Goal: Book appointment/travel/reservation

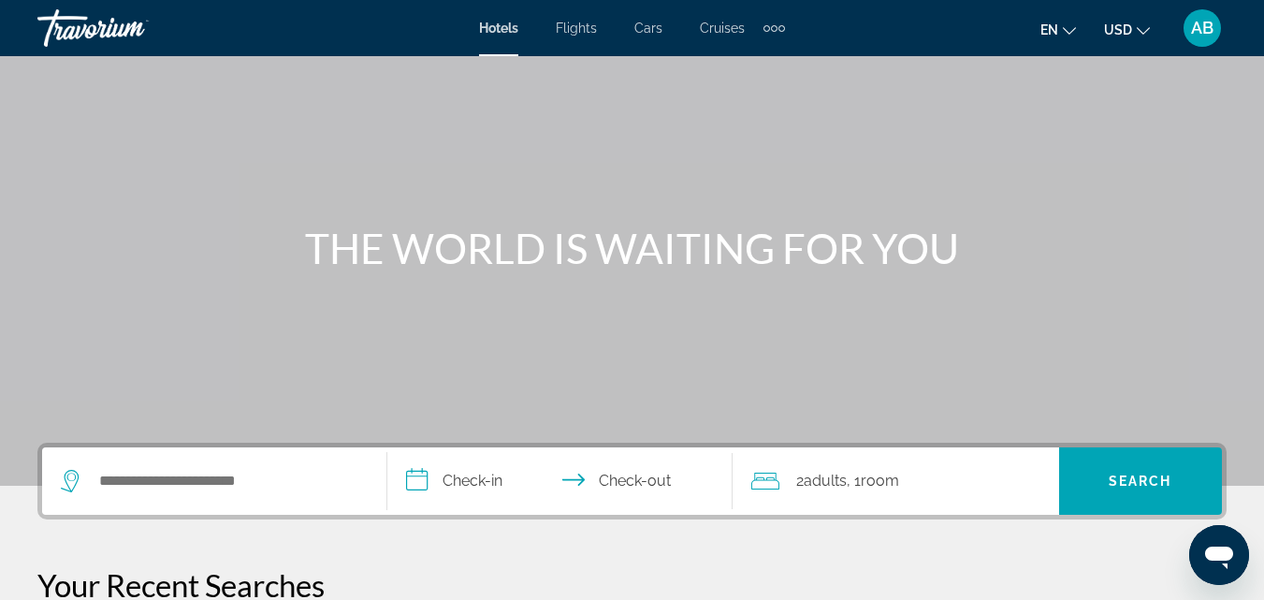
scroll to position [281, 0]
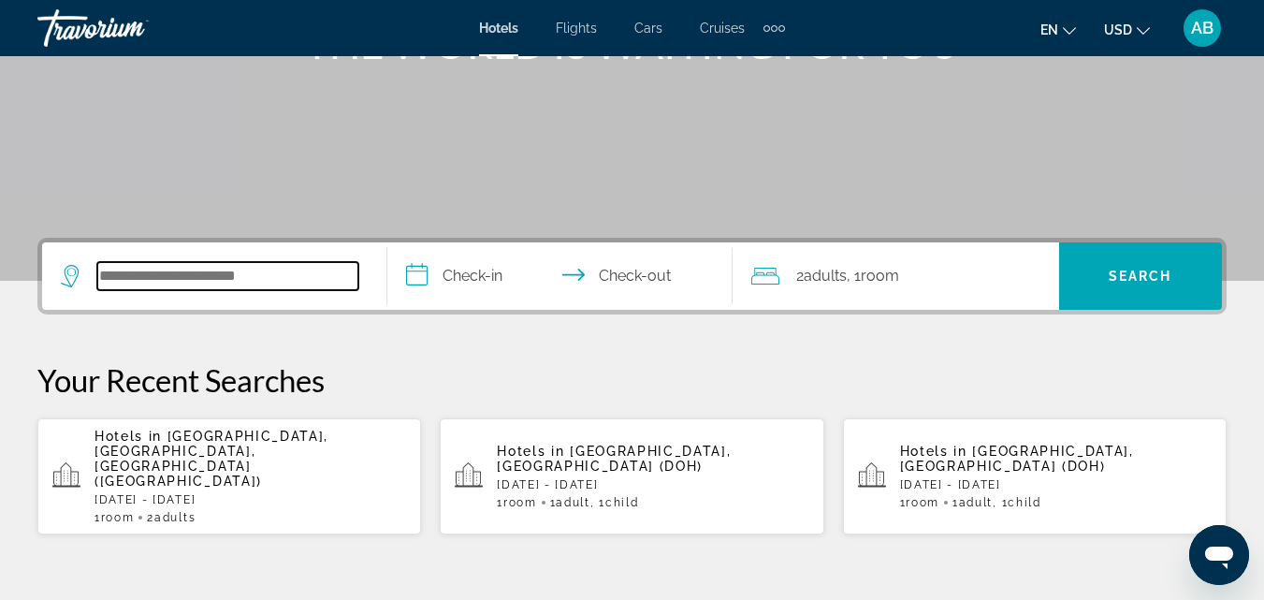
click at [251, 269] on input "Search widget" at bounding box center [227, 276] width 261 height 28
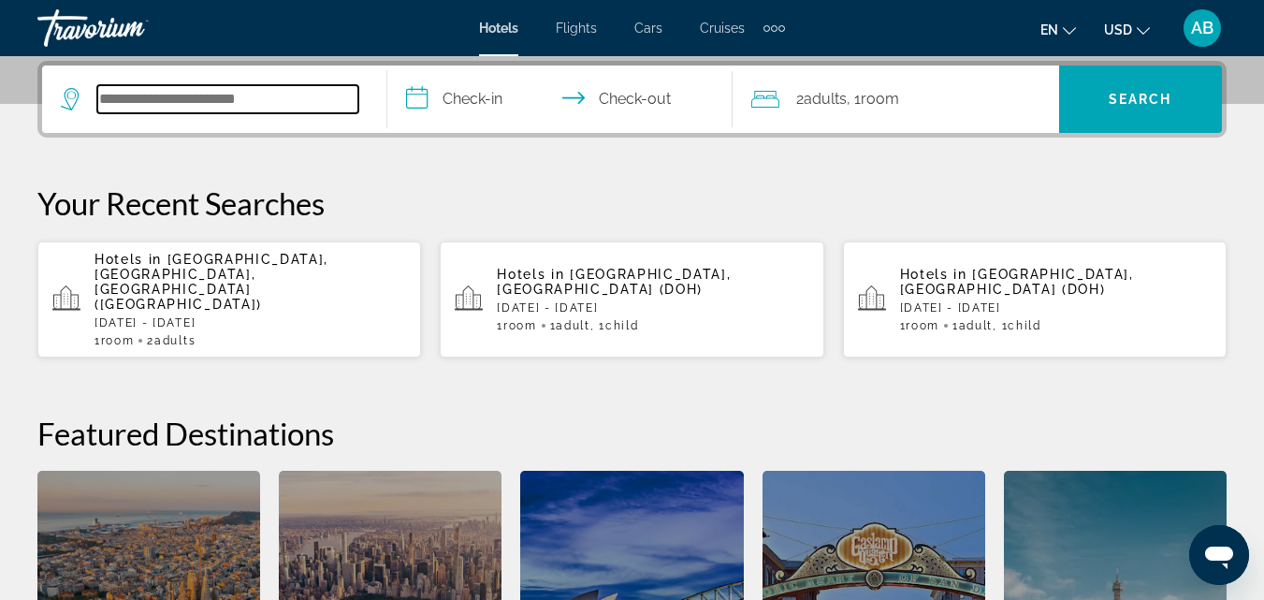
click at [214, 103] on input "Search widget" at bounding box center [227, 99] width 261 height 28
paste input "**********"
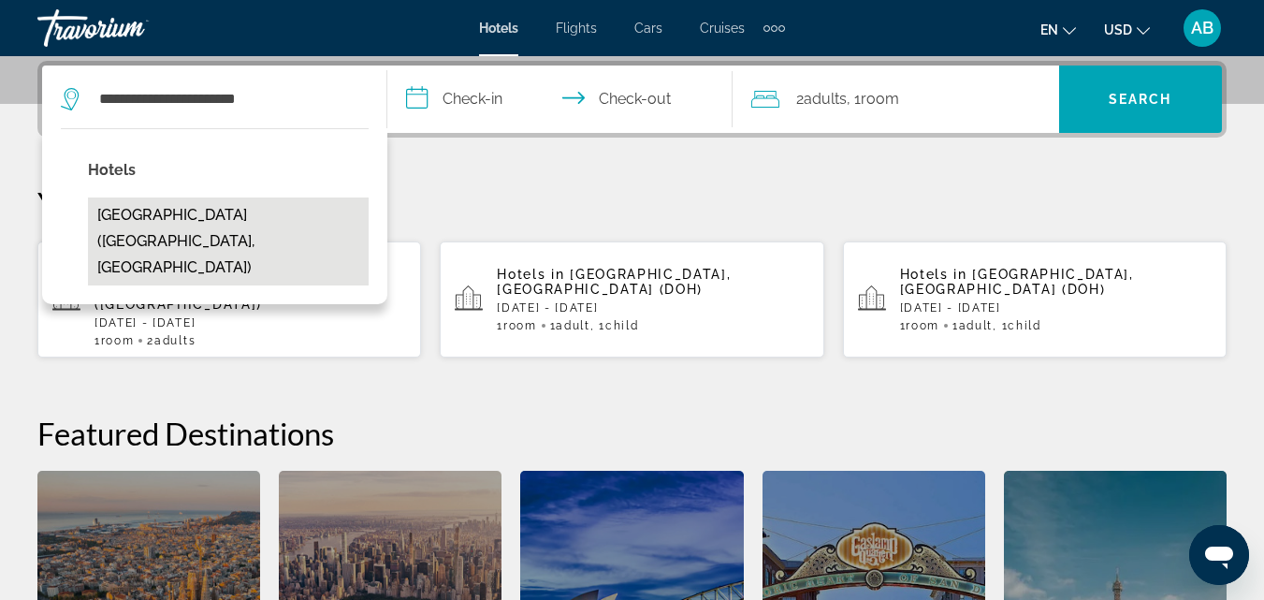
click at [265, 223] on button "[GEOGRAPHIC_DATA] ([GEOGRAPHIC_DATA], [GEOGRAPHIC_DATA])" at bounding box center [228, 241] width 281 height 88
type input "**********"
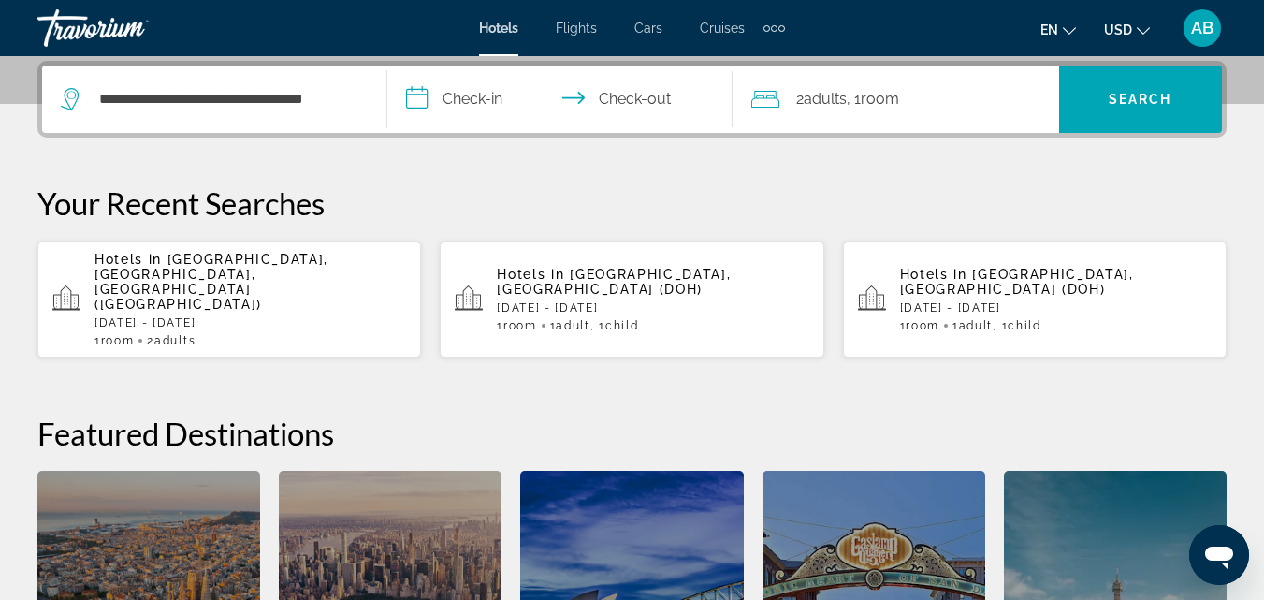
click at [465, 102] on input "**********" at bounding box center [563, 102] width 353 height 73
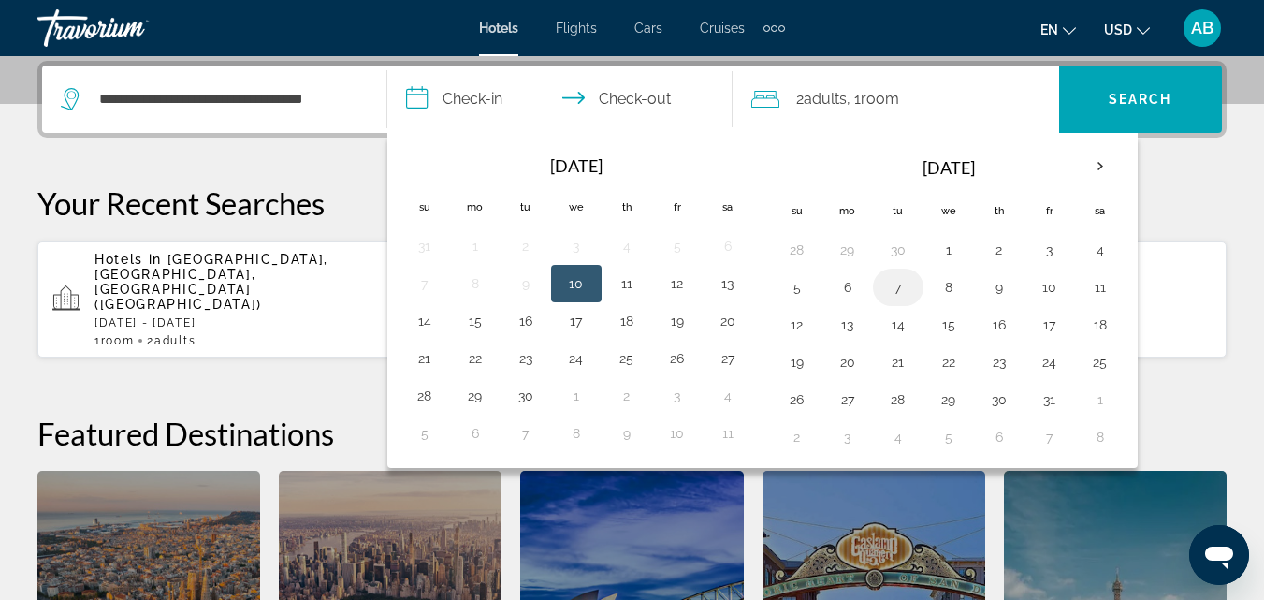
click at [900, 286] on button "7" at bounding box center [898, 287] width 30 height 26
click at [947, 289] on button "8" at bounding box center [949, 287] width 30 height 26
type input "**********"
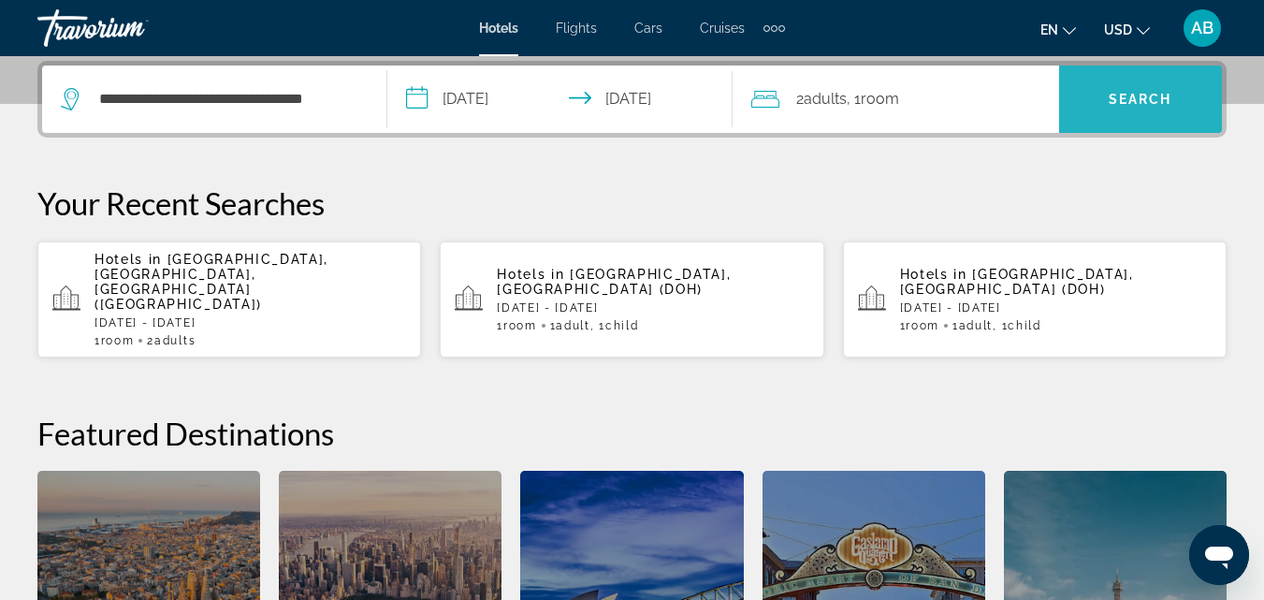
click at [1103, 99] on span "Search widget" at bounding box center [1140, 99] width 163 height 45
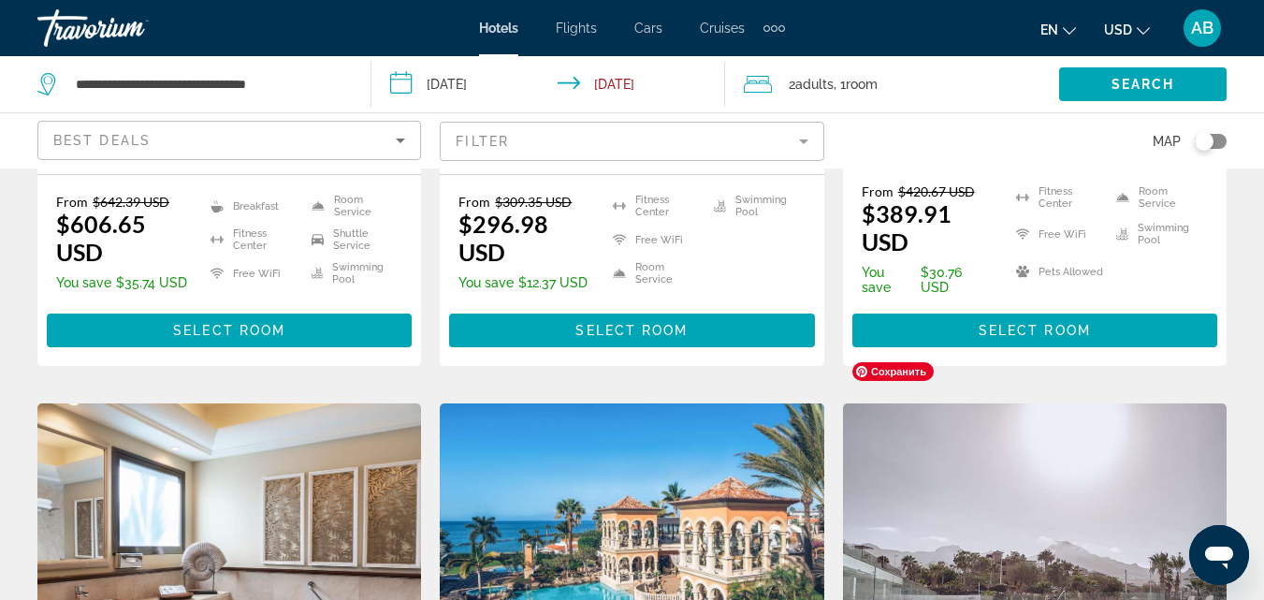
scroll to position [1962, 0]
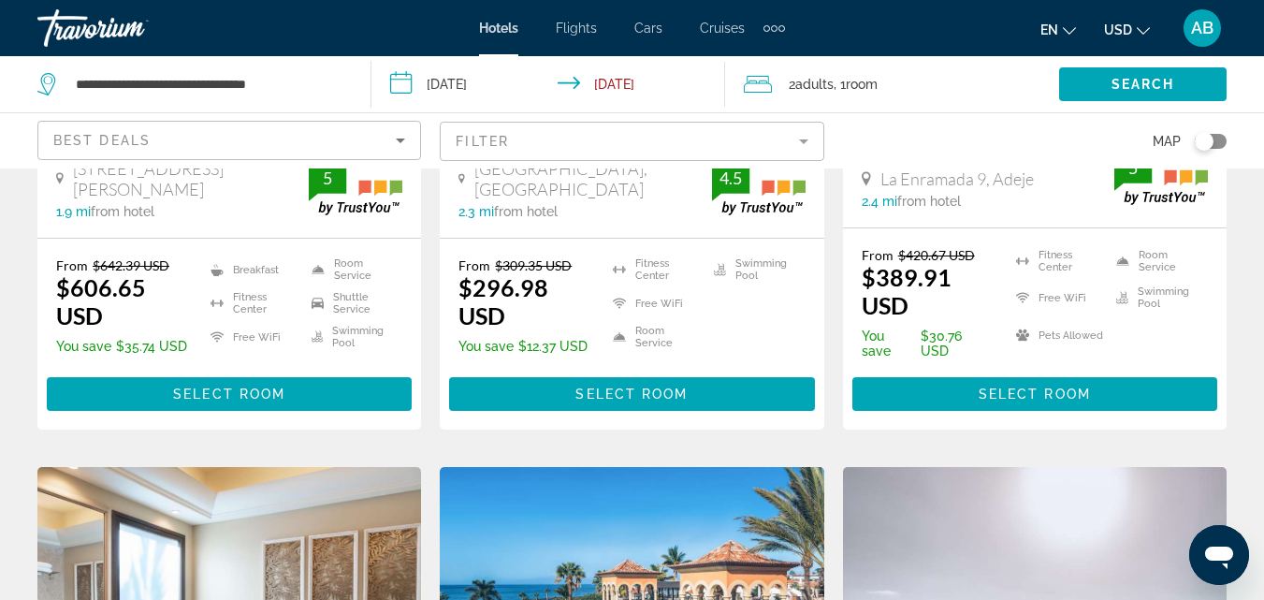
click at [554, 144] on mat-form-field "Filter" at bounding box center [632, 141] width 384 height 39
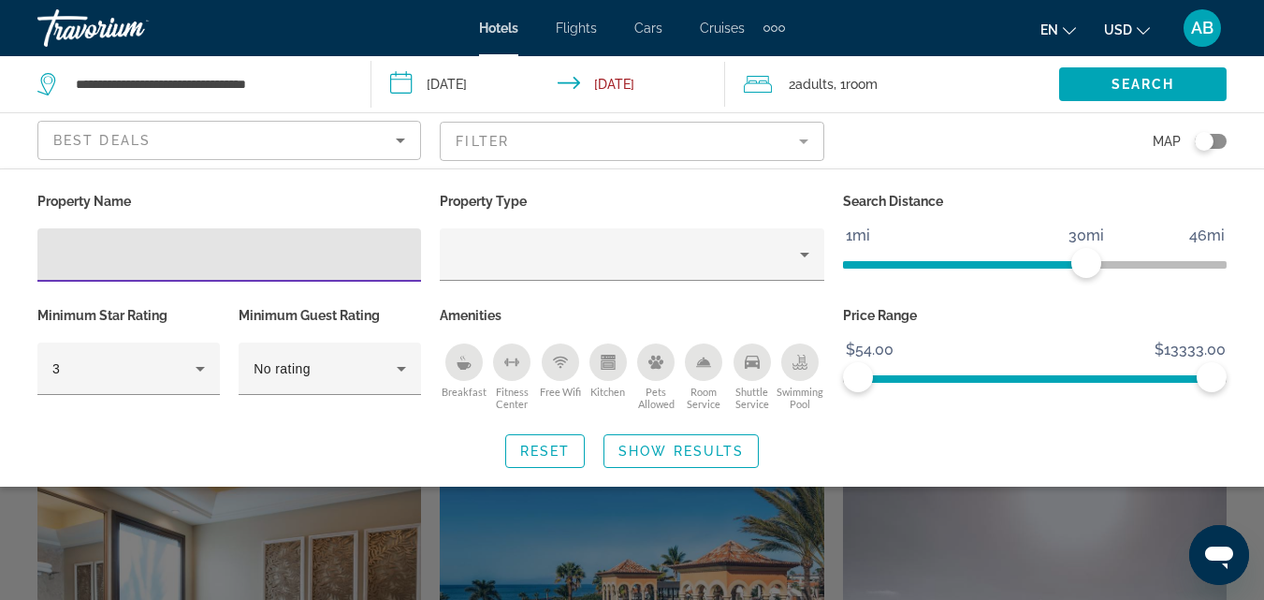
click at [264, 250] on input "Hotel Filters" at bounding box center [229, 255] width 354 height 22
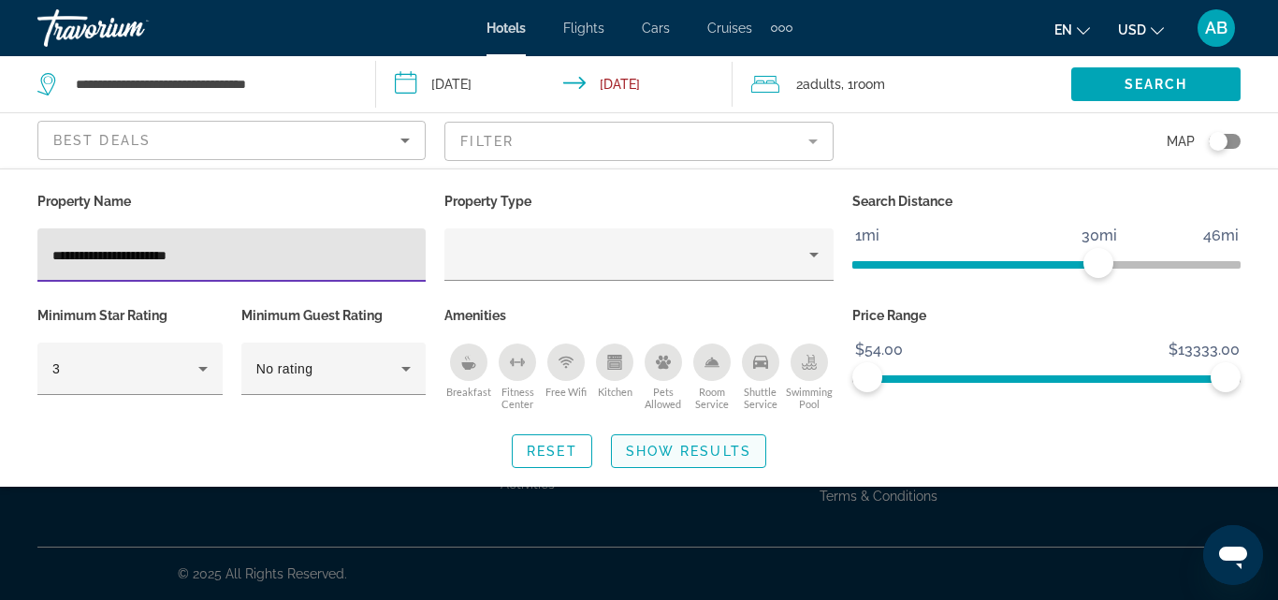
type input "**********"
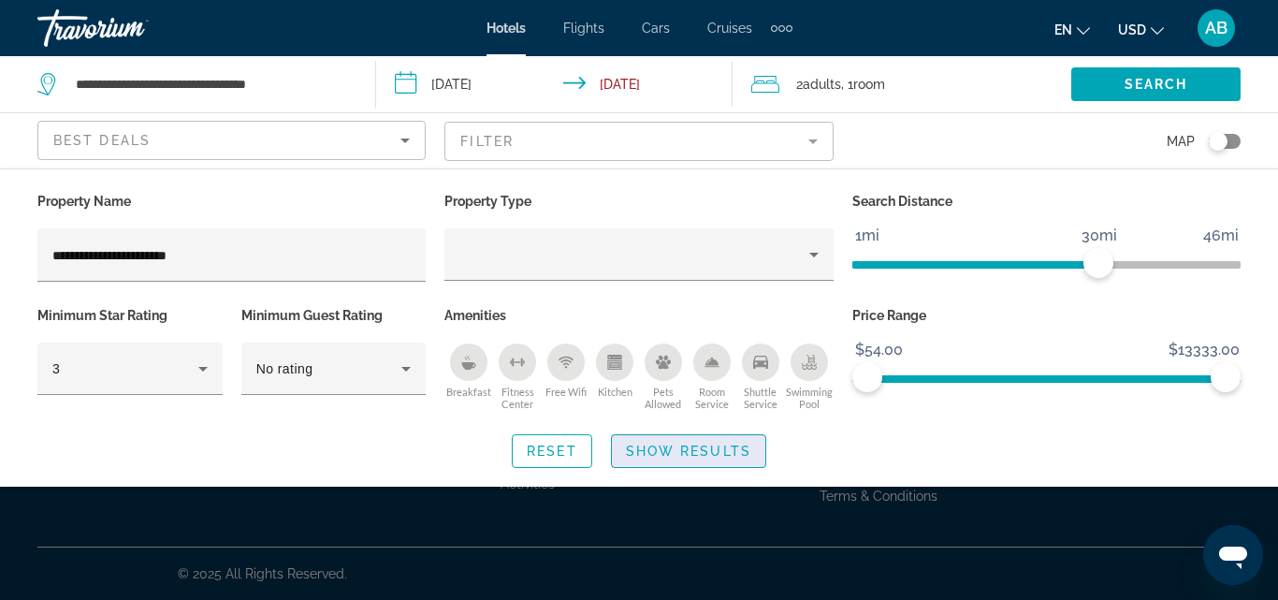
click at [678, 439] on span "Search widget" at bounding box center [688, 451] width 153 height 45
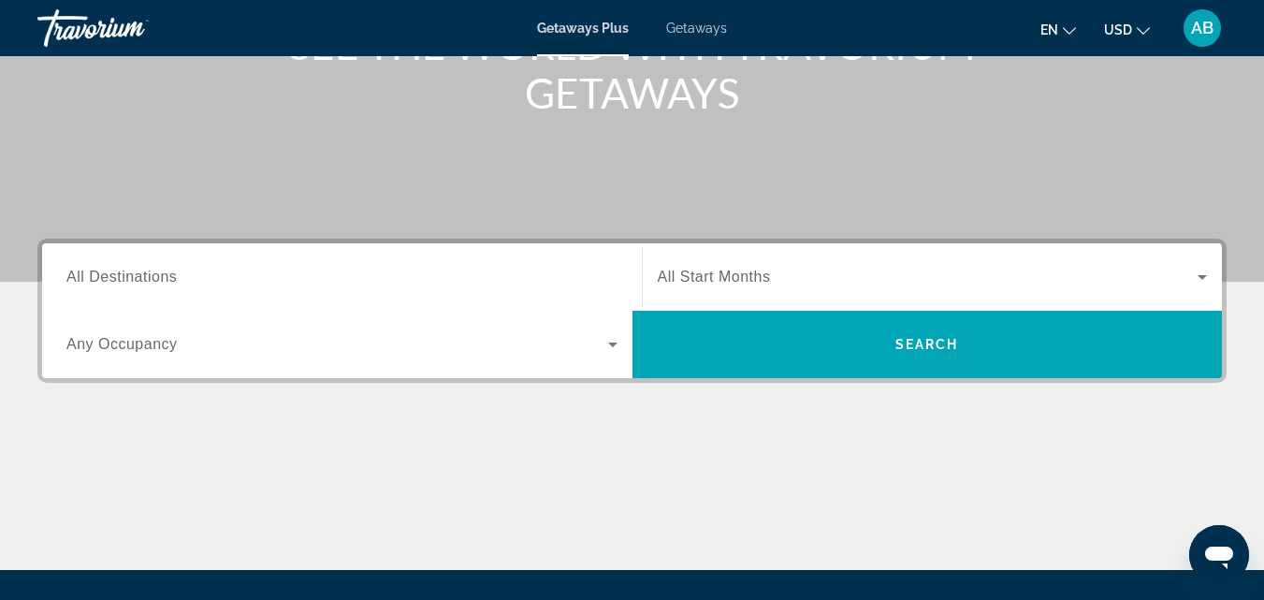
scroll to position [281, 0]
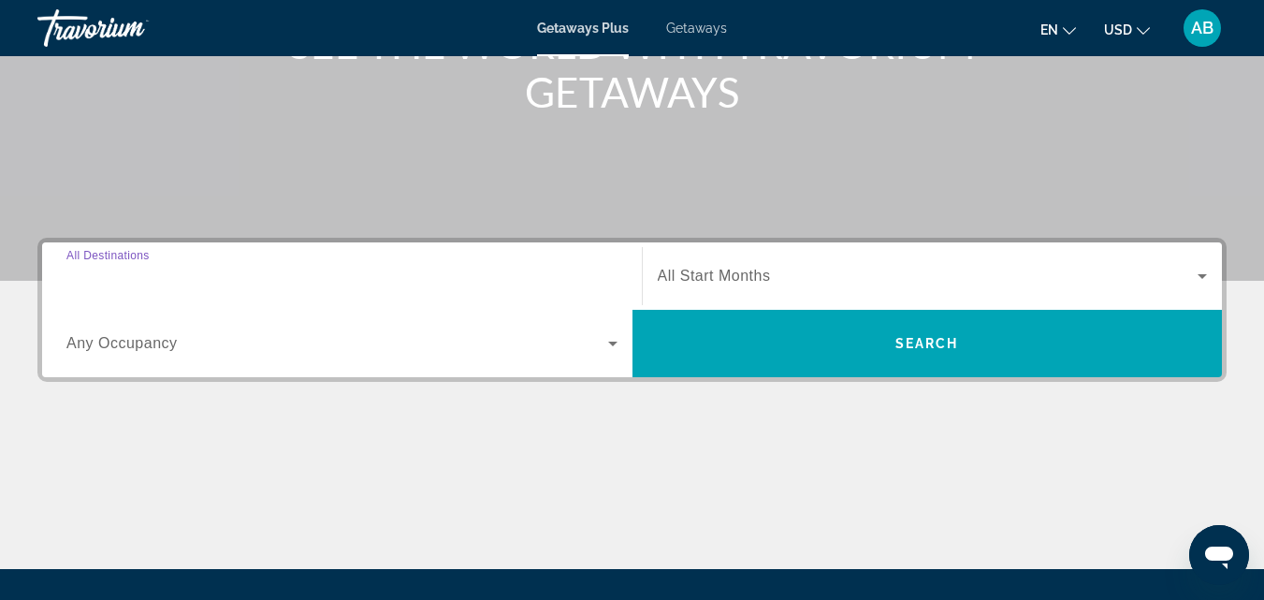
click at [288, 270] on input "Destination All Destinations" at bounding box center [341, 277] width 551 height 22
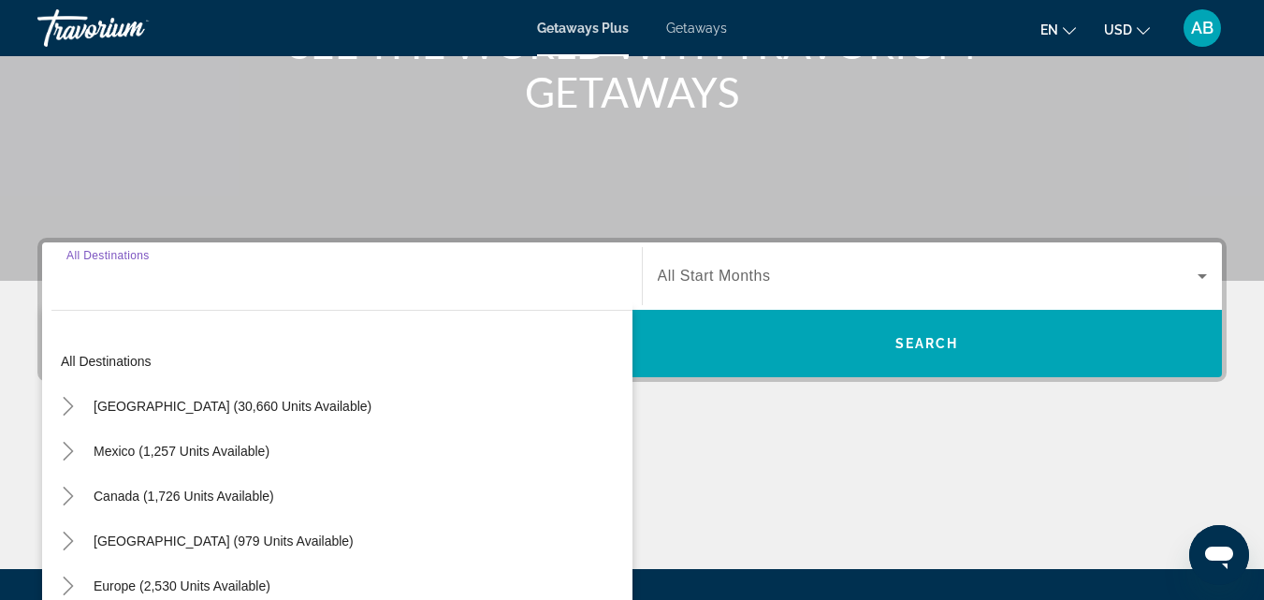
scroll to position [458, 0]
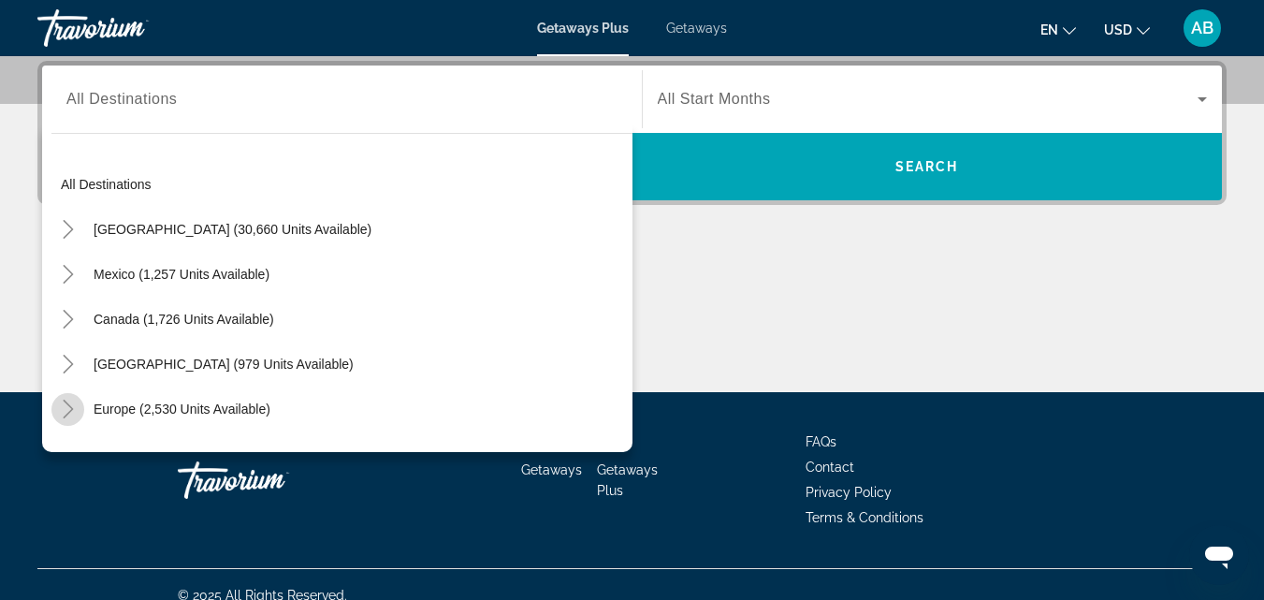
click at [66, 412] on icon "Toggle Europe (2,530 units available)" at bounding box center [68, 409] width 19 height 19
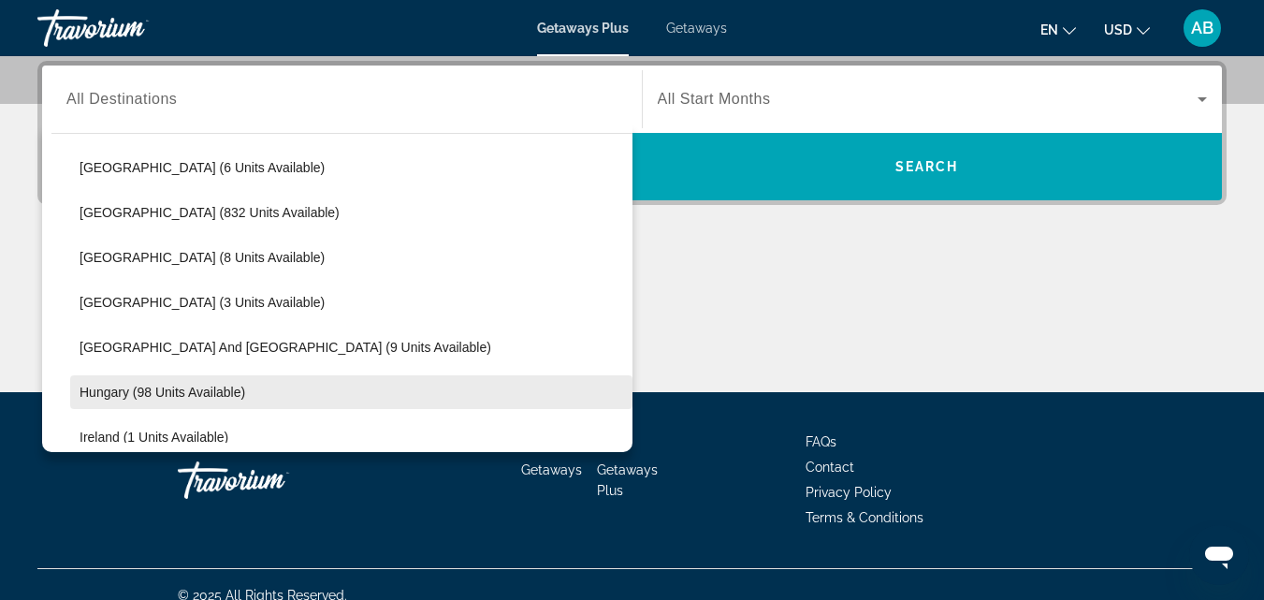
scroll to position [608, 0]
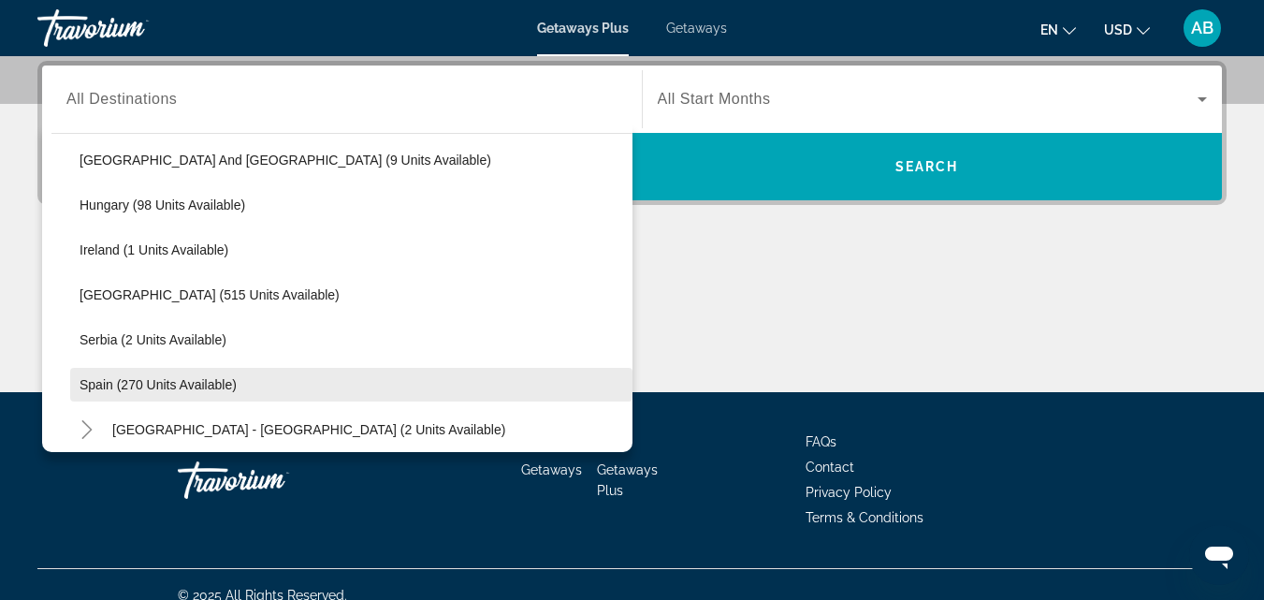
click at [201, 384] on span "Spain (270 units available)" at bounding box center [158, 384] width 157 height 15
type input "**********"
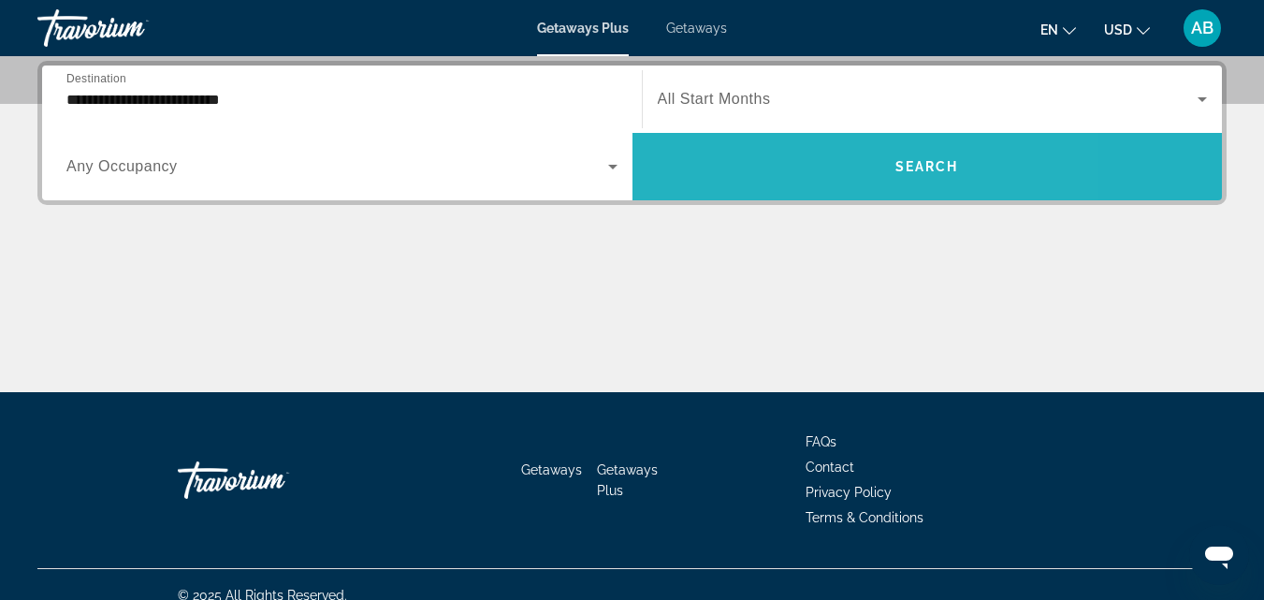
click at [805, 180] on span "Search widget" at bounding box center [928, 166] width 590 height 45
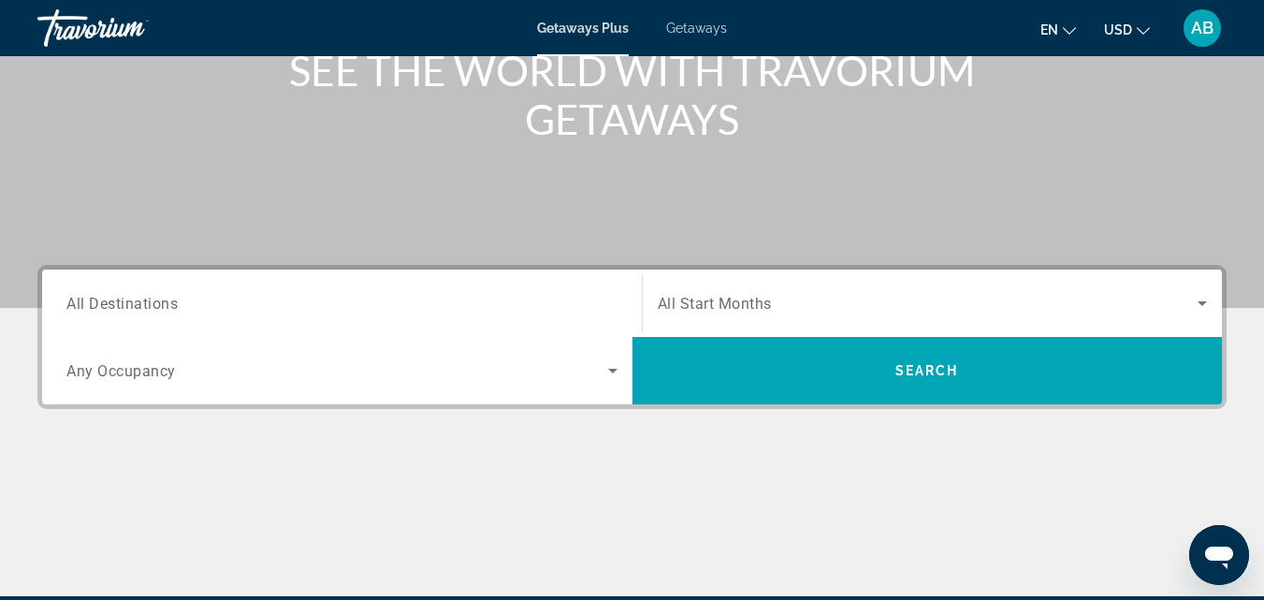
scroll to position [281, 0]
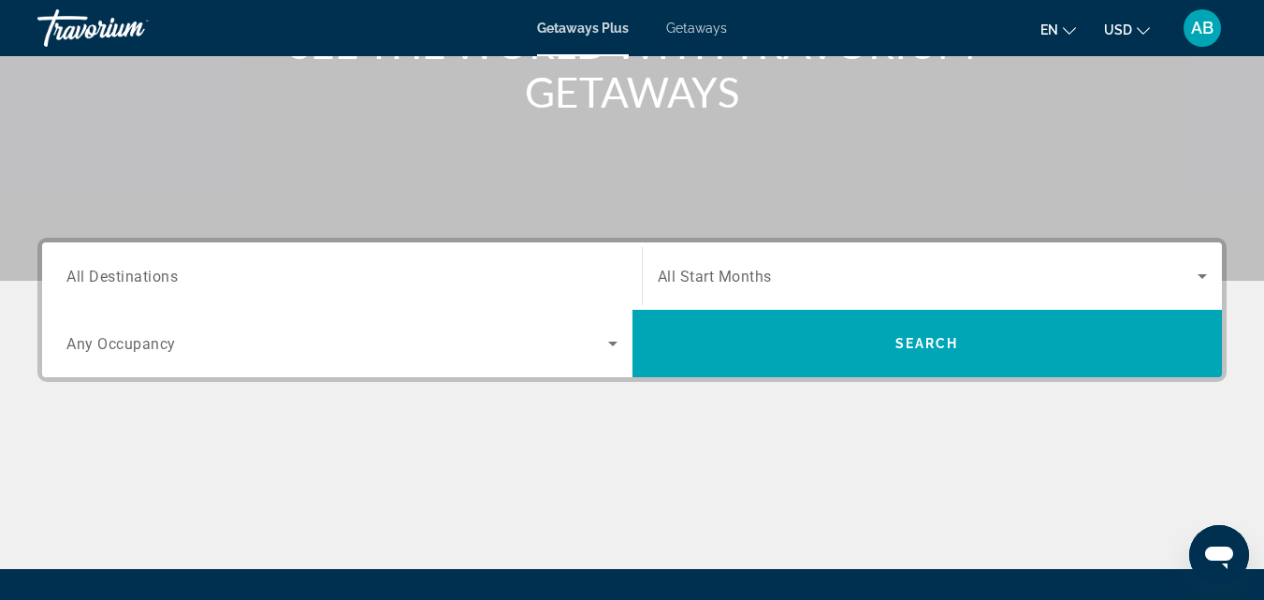
click at [152, 270] on span "All Destinations" at bounding box center [121, 276] width 111 height 18
click at [152, 270] on input "Destination All Destinations" at bounding box center [341, 277] width 551 height 22
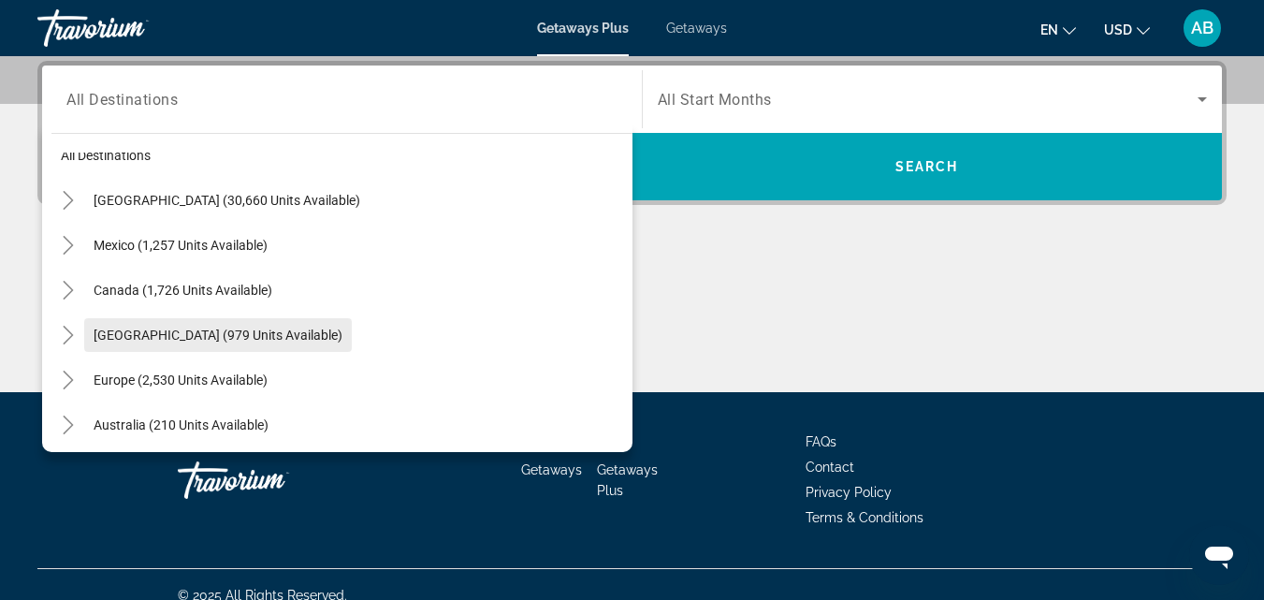
scroll to position [22, 0]
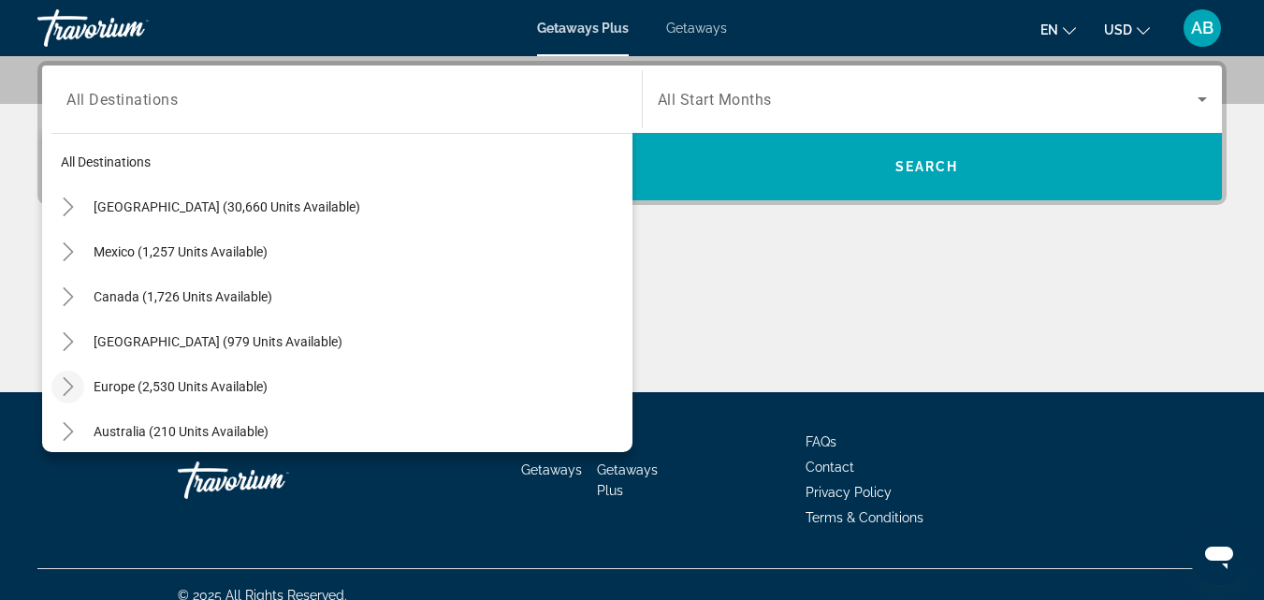
click at [75, 383] on icon "Toggle Europe (2,530 units available)" at bounding box center [68, 386] width 19 height 19
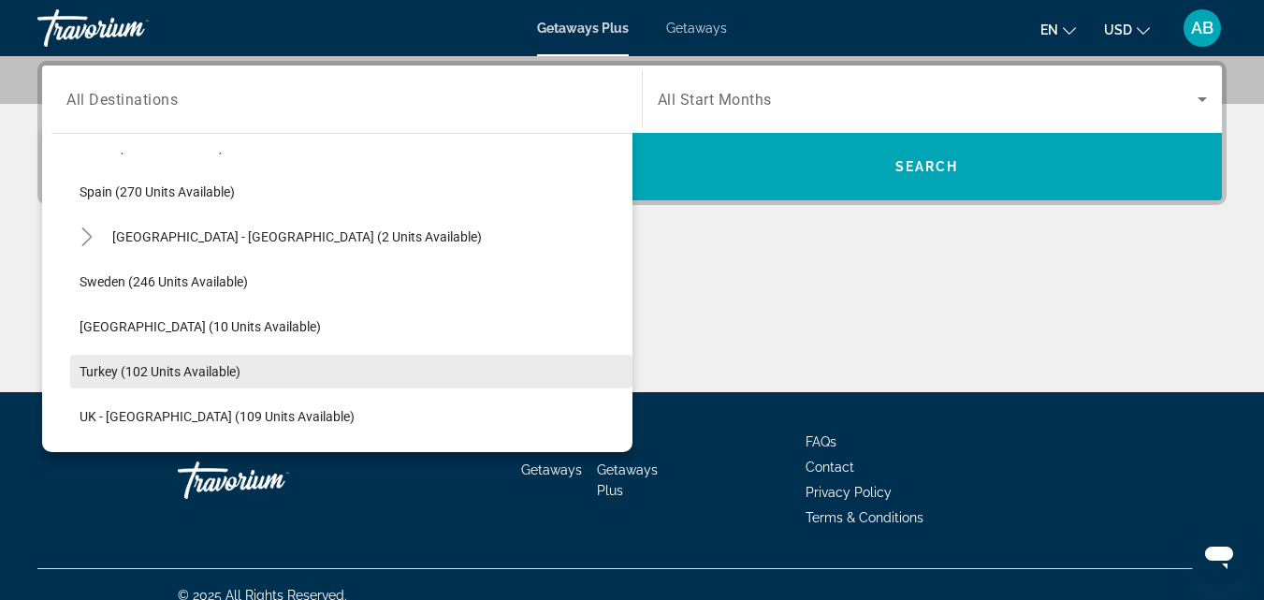
scroll to position [795, 0]
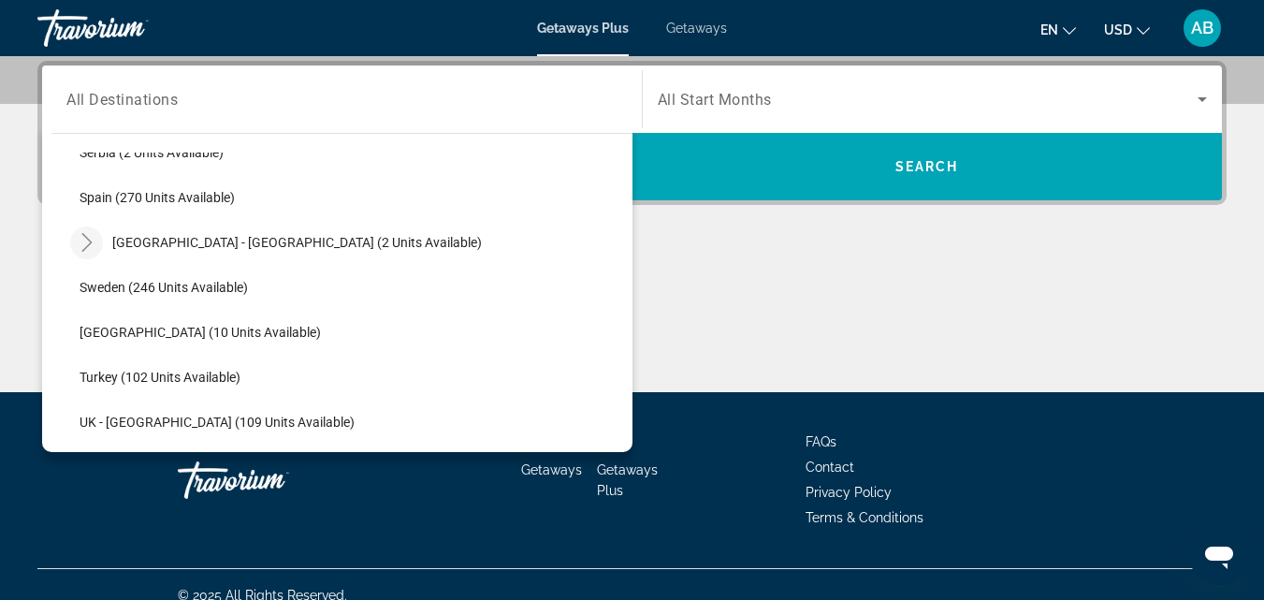
click at [88, 244] on icon "Toggle Spain - Canary Islands (2 units available)" at bounding box center [87, 242] width 19 height 19
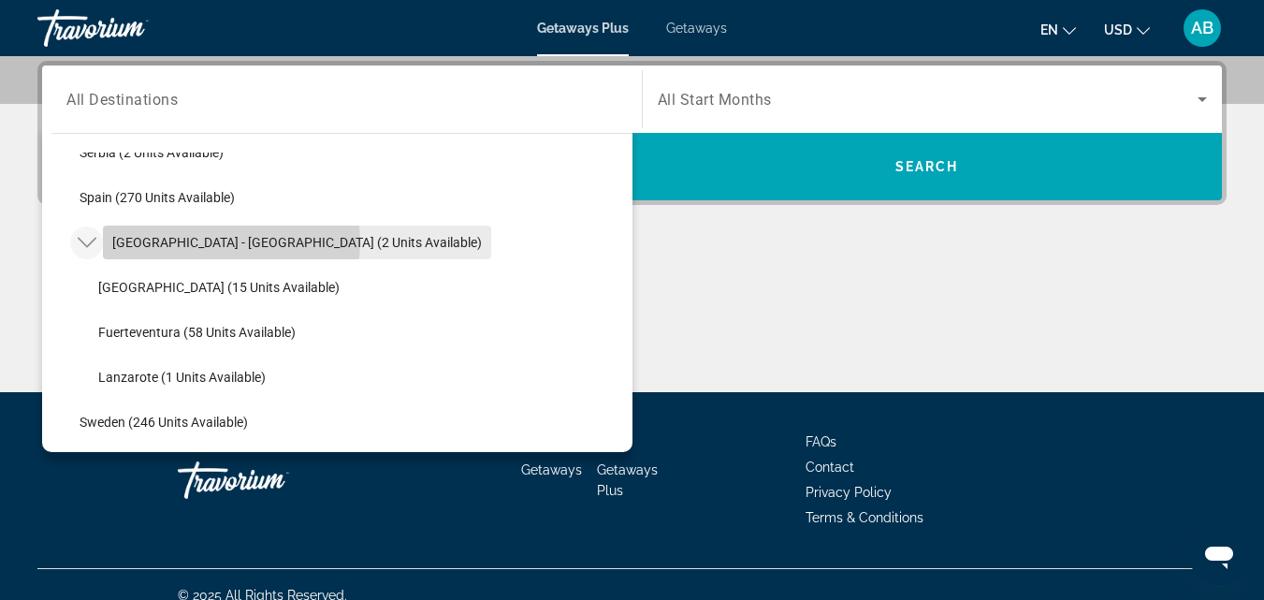
click at [228, 241] on span "[GEOGRAPHIC_DATA] - [GEOGRAPHIC_DATA] (2 units available)" at bounding box center [297, 242] width 370 height 15
type input "**********"
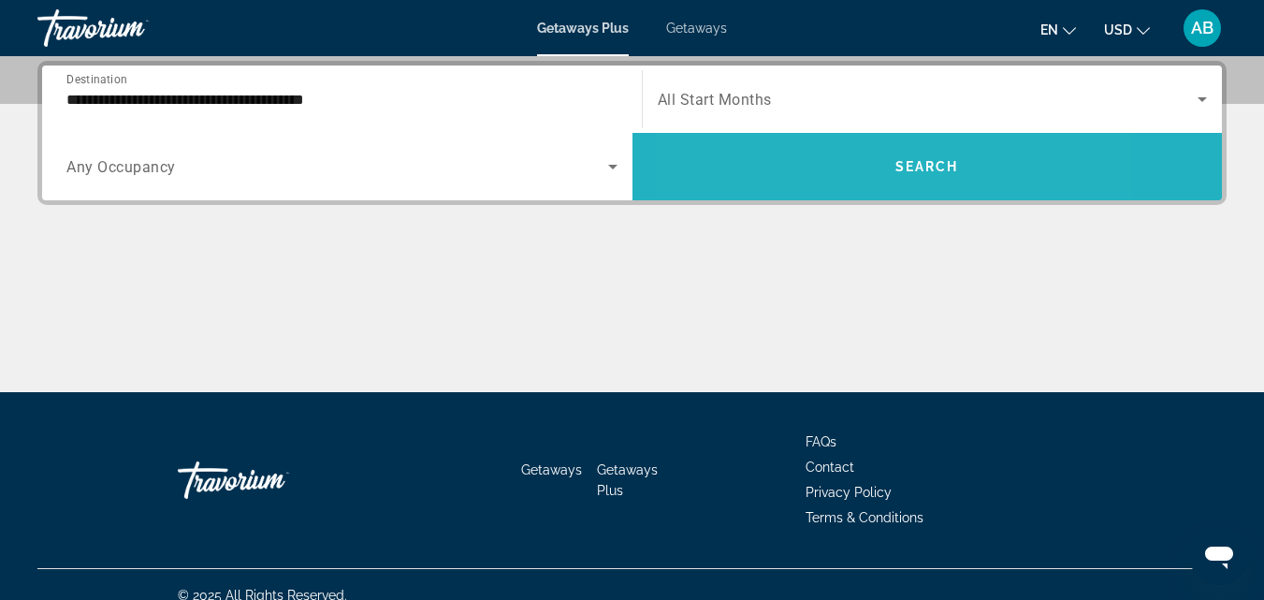
click at [821, 172] on span "Search widget" at bounding box center [928, 166] width 590 height 45
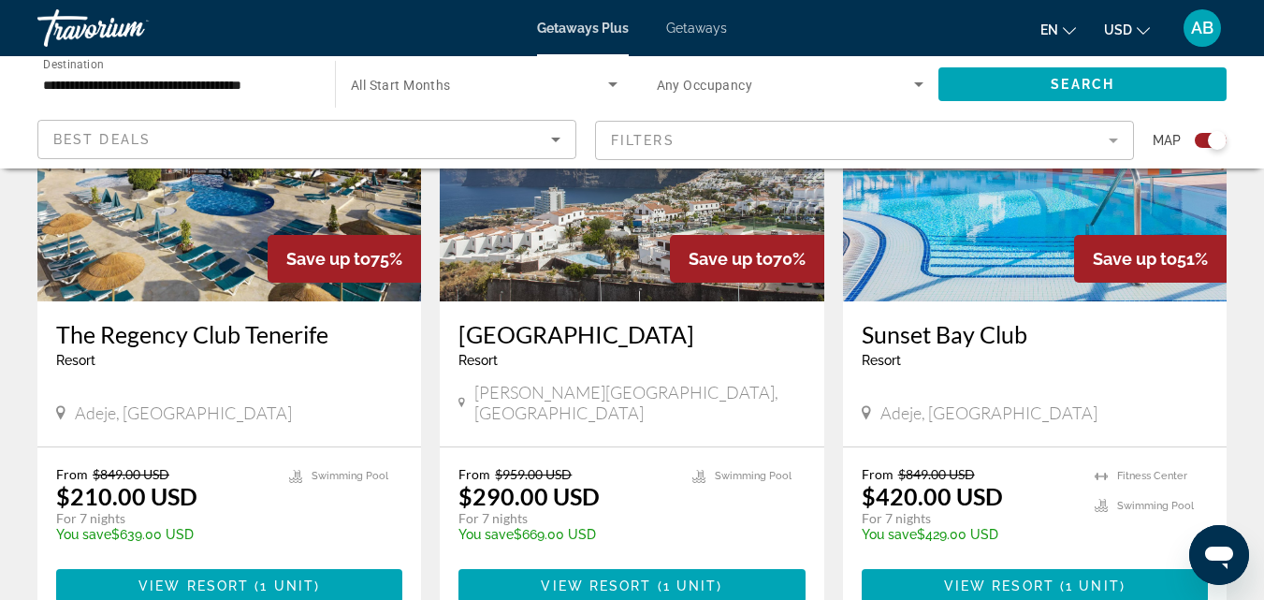
scroll to position [842, 0]
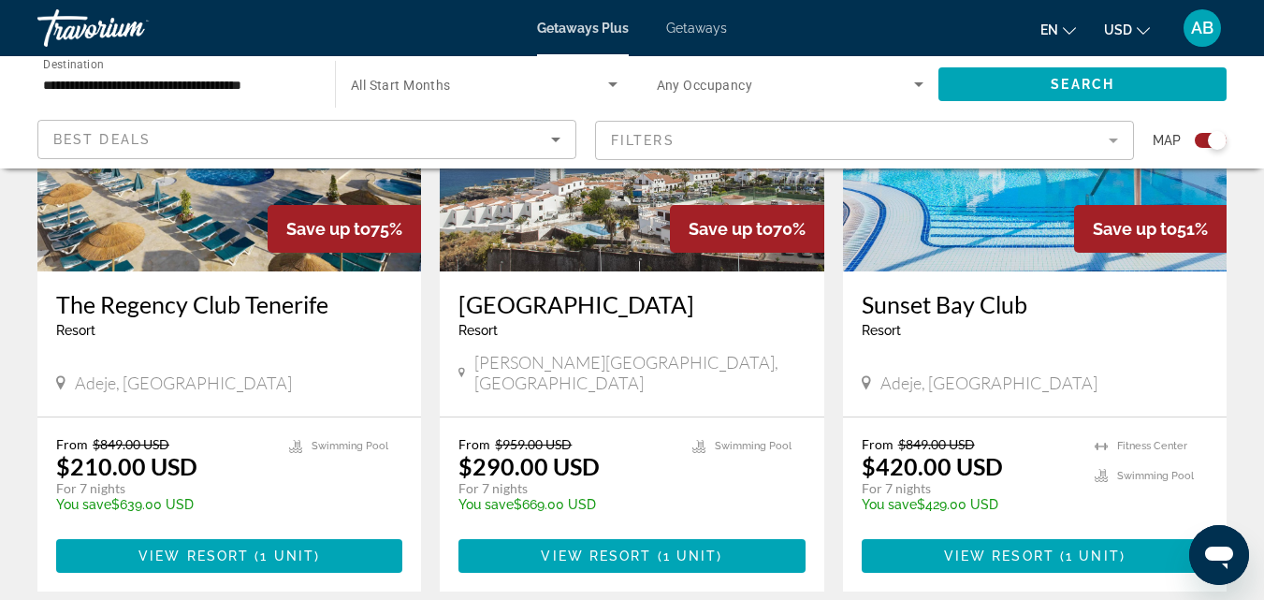
click at [696, 139] on mat-form-field "Filters" at bounding box center [864, 140] width 539 height 39
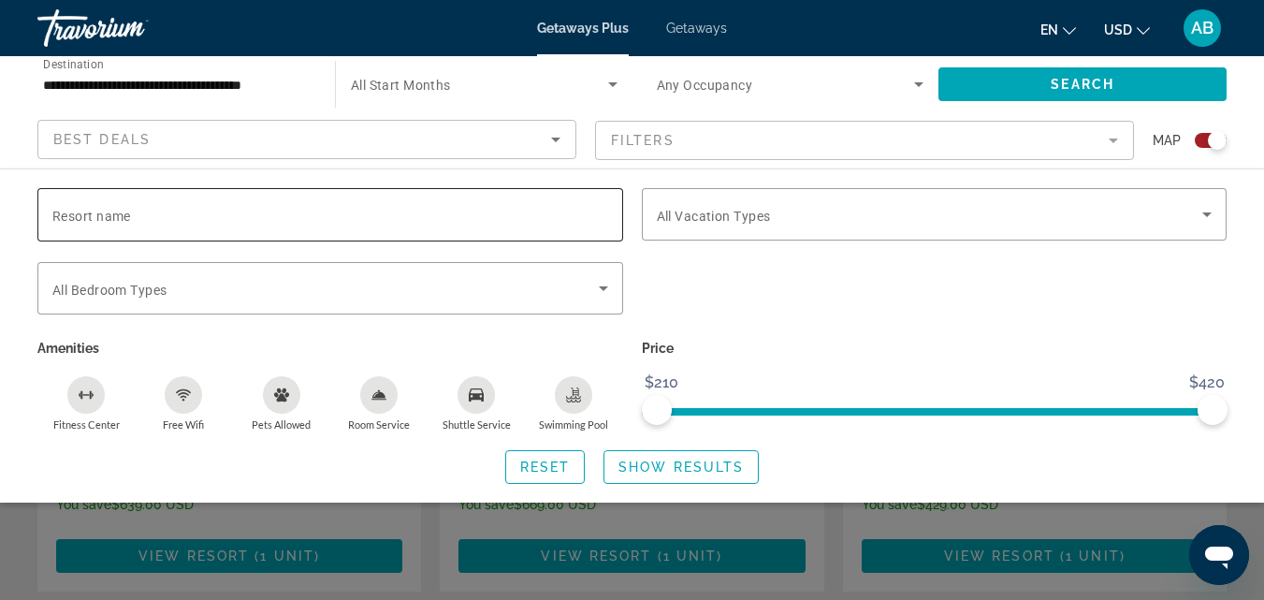
click at [363, 212] on input "Resort name" at bounding box center [330, 215] width 556 height 22
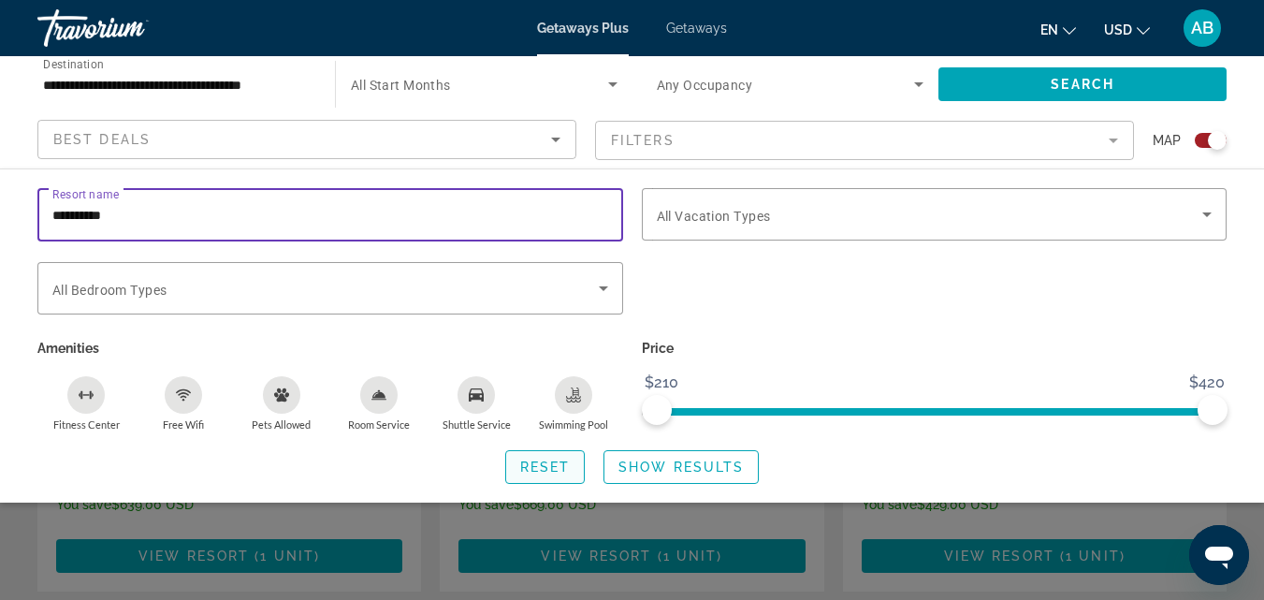
type input "**********"
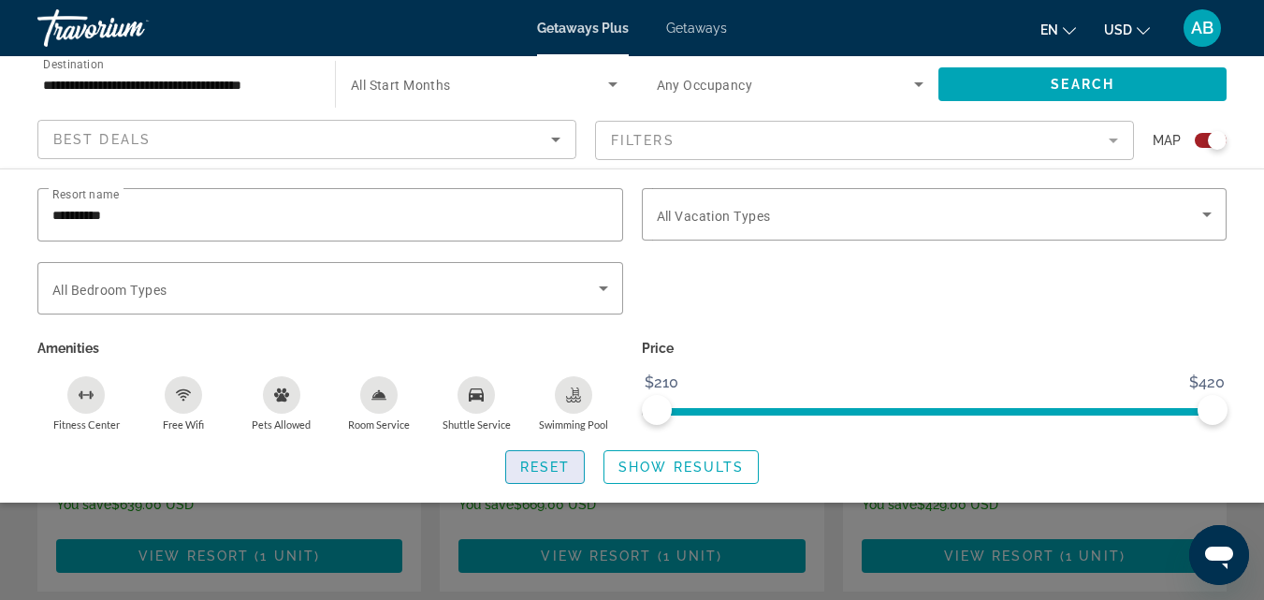
click at [552, 464] on span "Reset" at bounding box center [545, 466] width 51 height 15
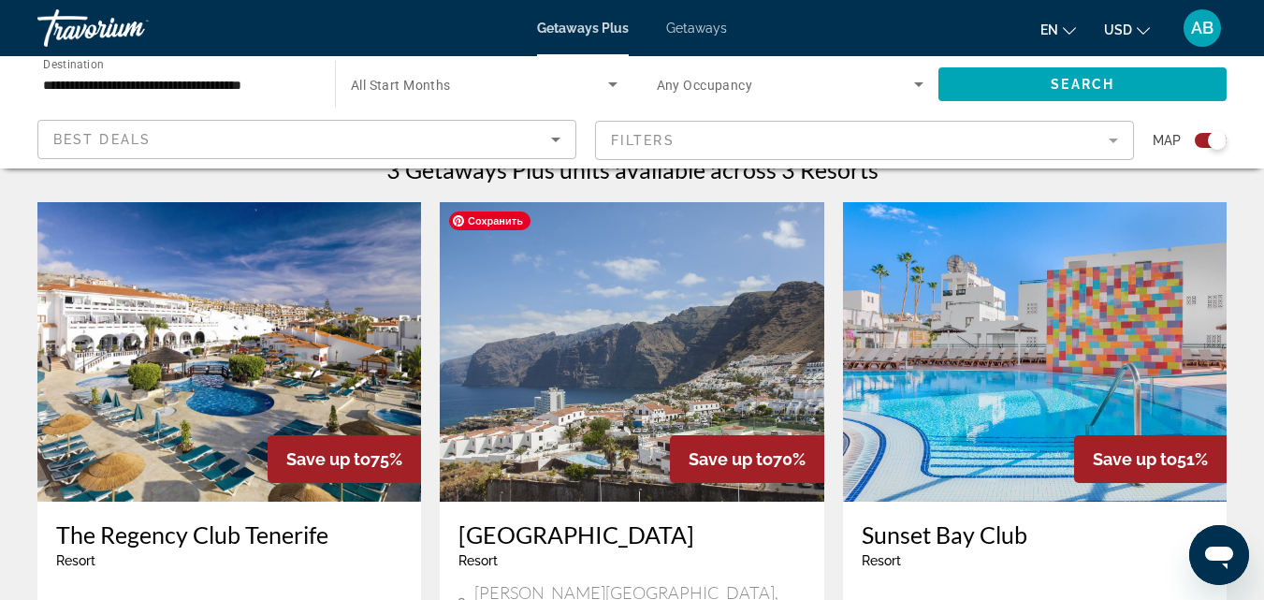
scroll to position [593, 0]
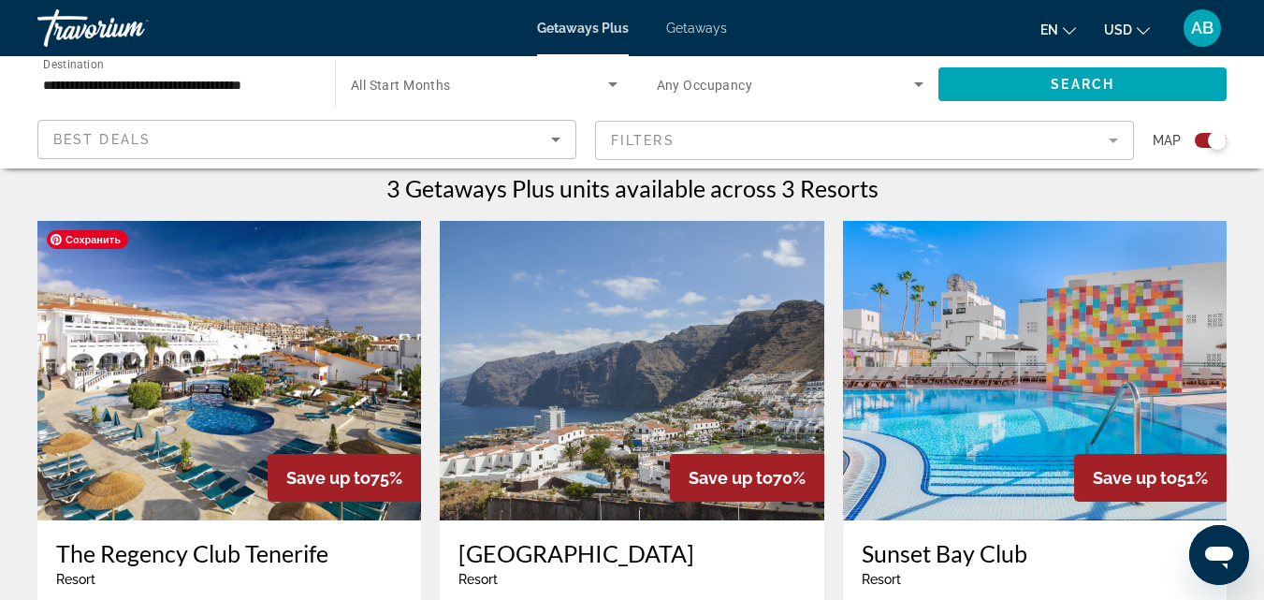
click at [193, 354] on img "Main content" at bounding box center [229, 370] width 384 height 299
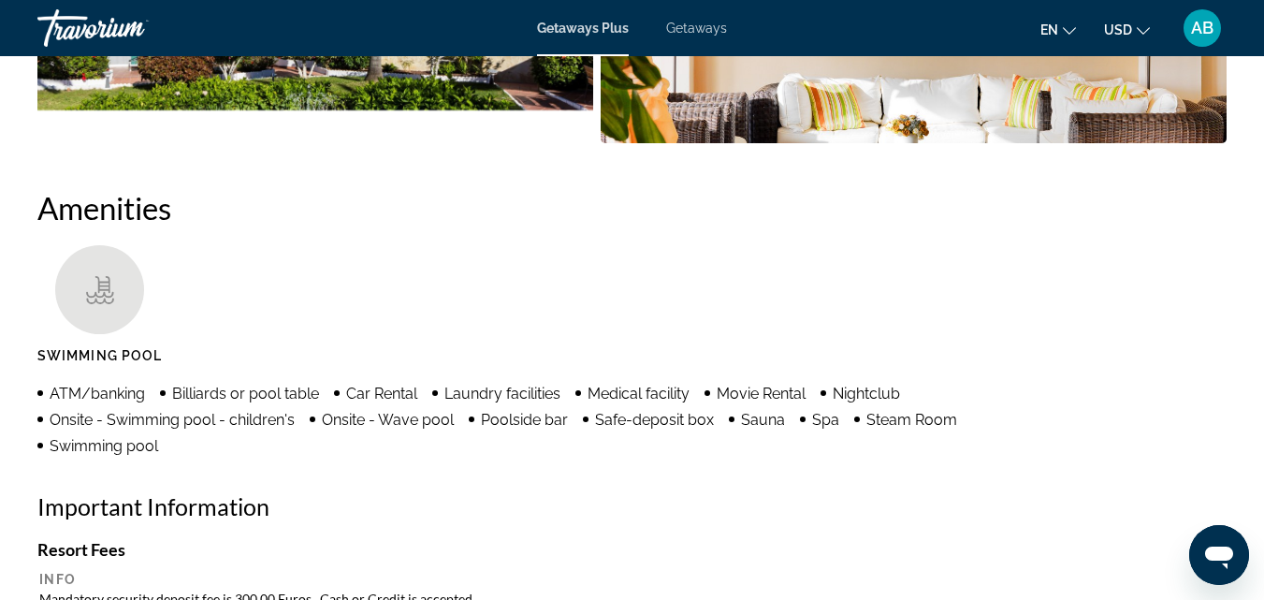
scroll to position [1650, 0]
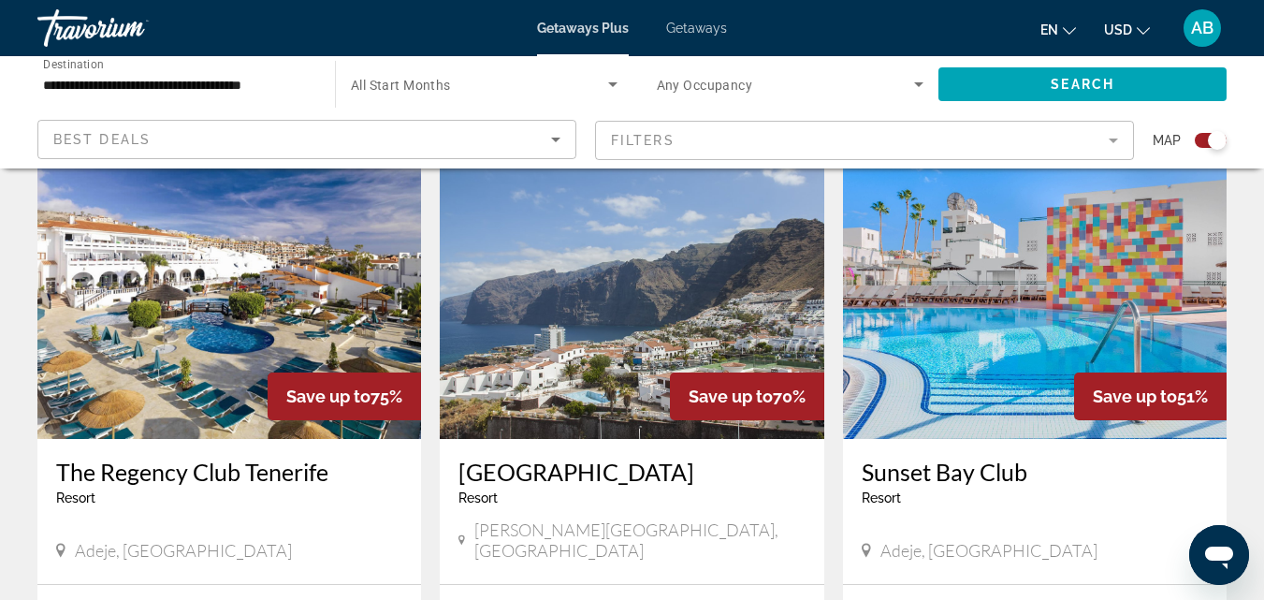
scroll to position [655, 0]
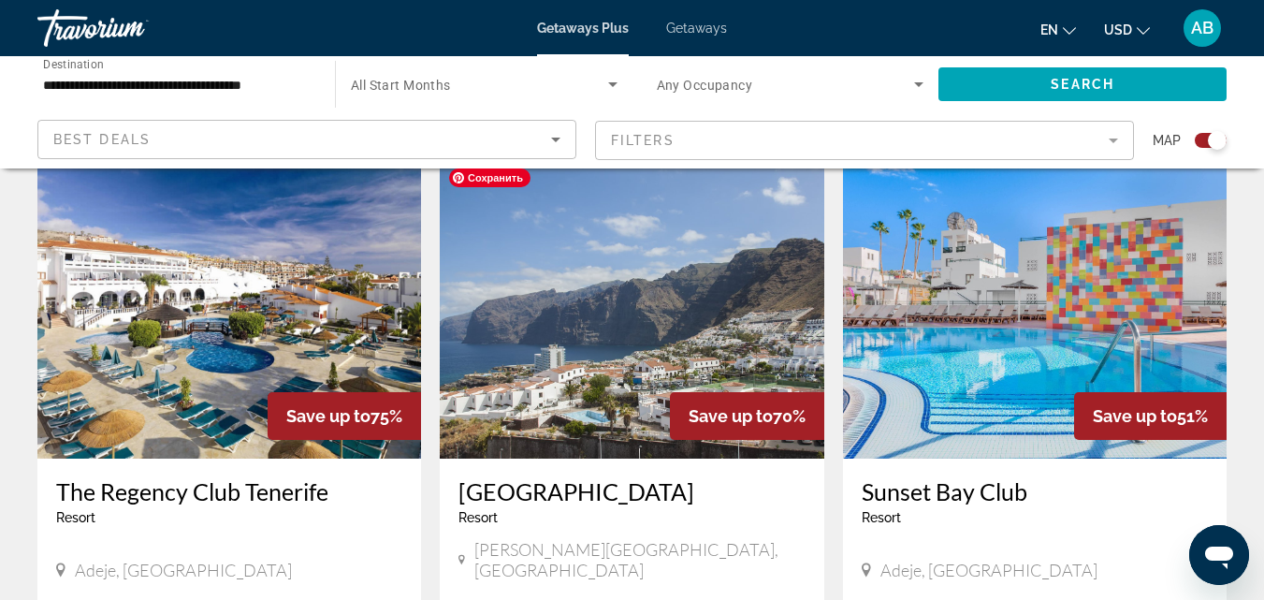
click at [658, 298] on img "Main content" at bounding box center [632, 308] width 384 height 299
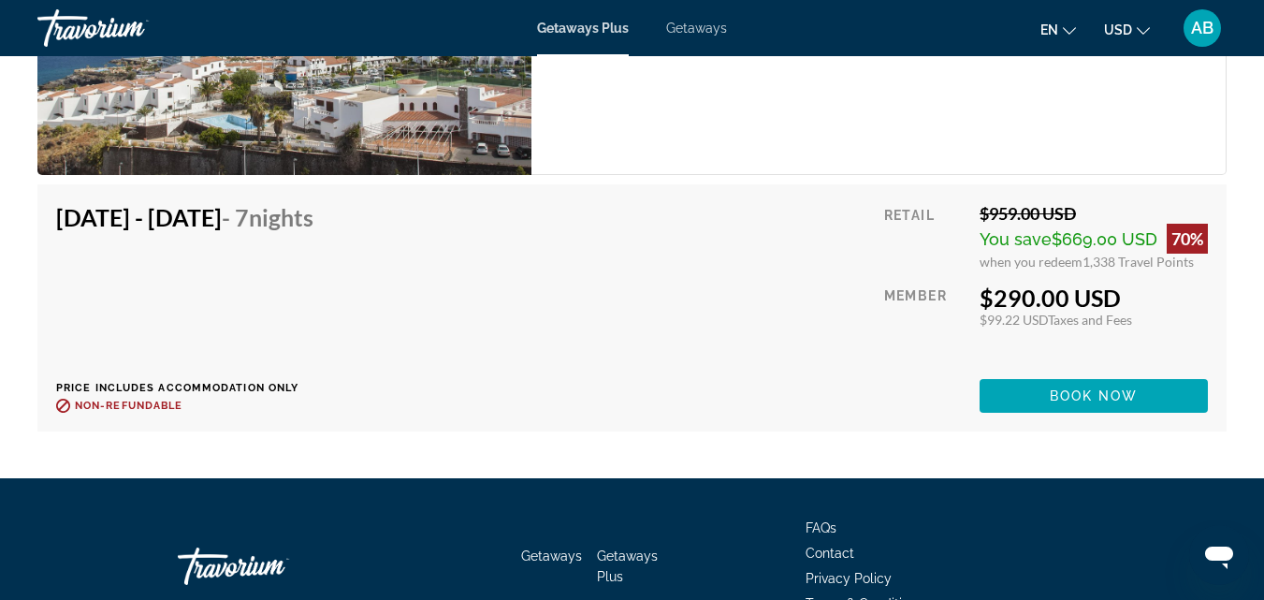
scroll to position [3649, 0]
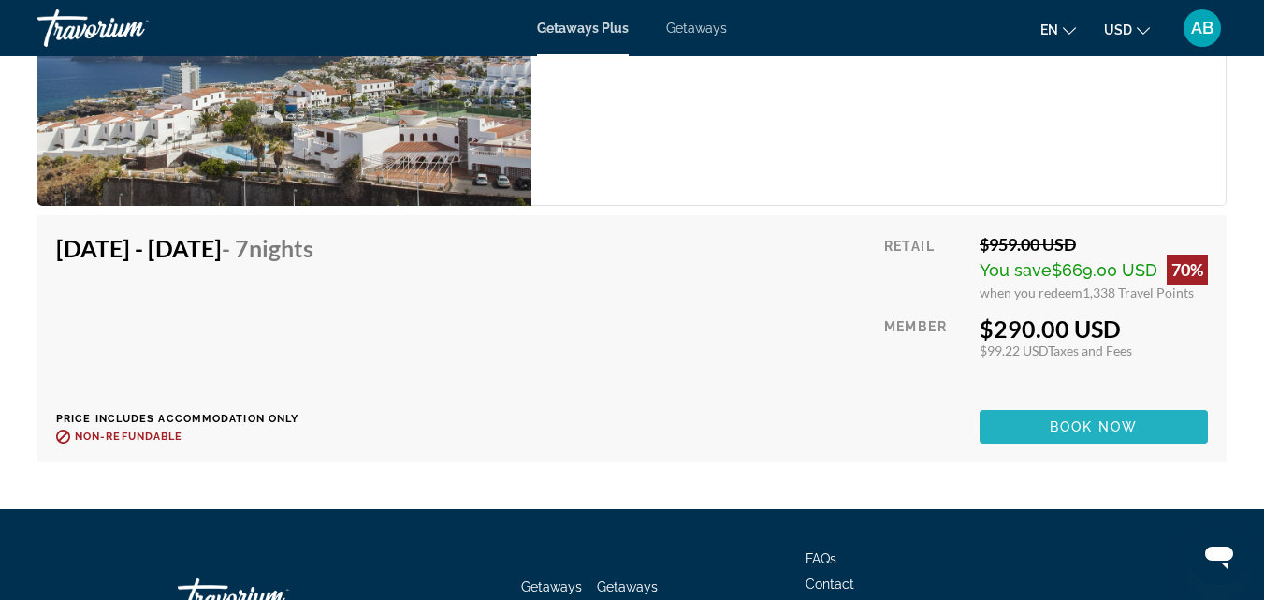
click at [1114, 419] on span "Book now" at bounding box center [1094, 426] width 89 height 15
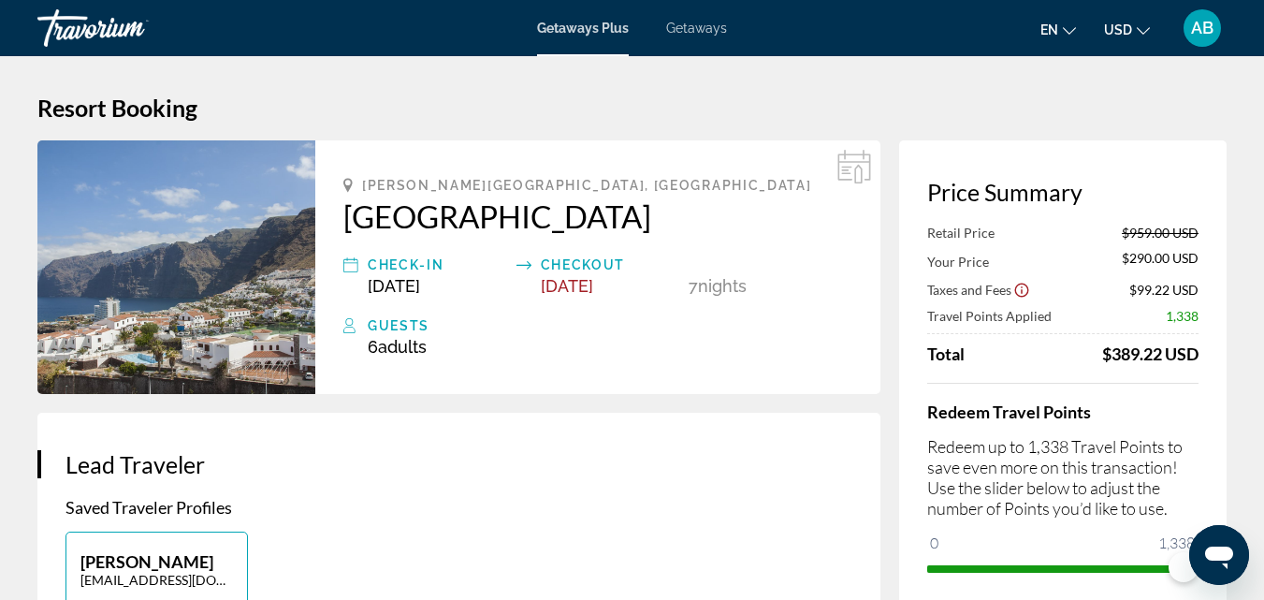
click at [701, 21] on span "Getaways" at bounding box center [696, 28] width 61 height 15
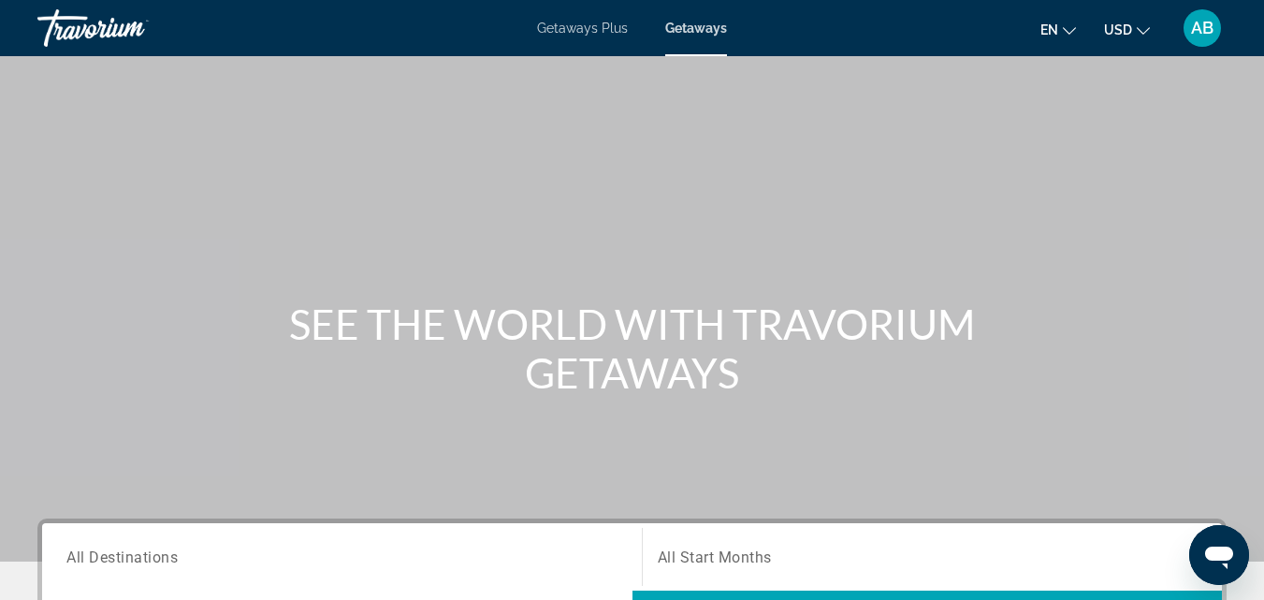
click at [251, 186] on div "Main content" at bounding box center [632, 280] width 1264 height 561
